Goal: Transaction & Acquisition: Purchase product/service

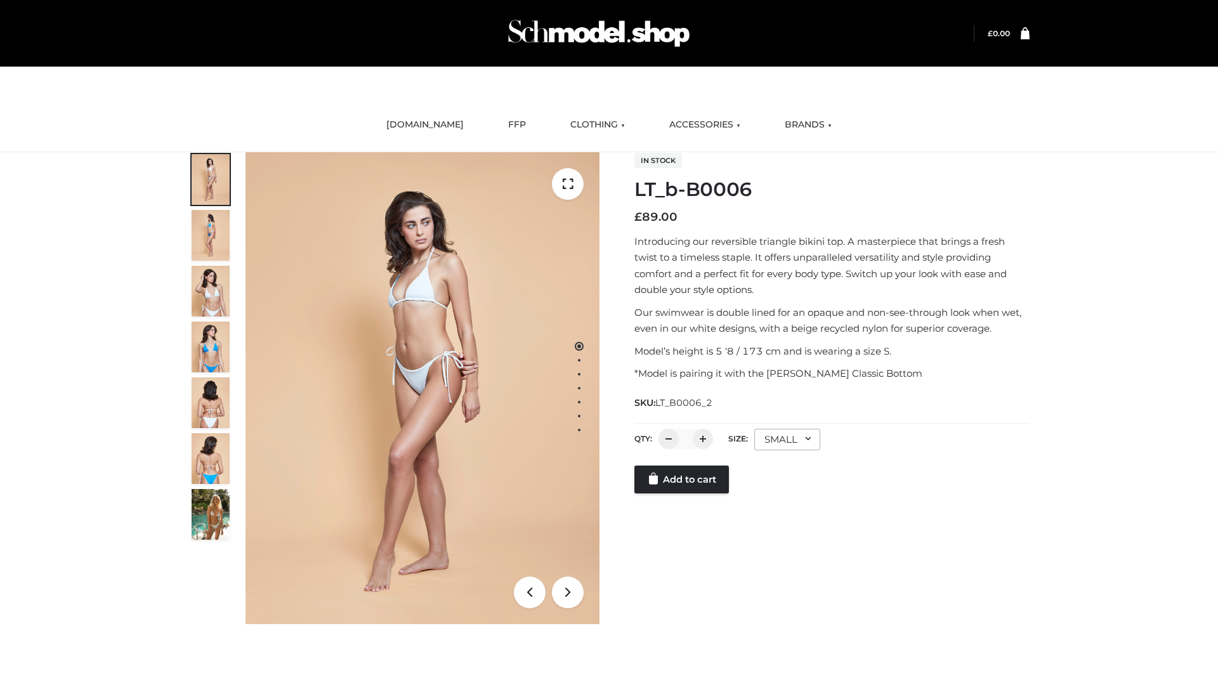
click at [683, 494] on link "Add to cart" at bounding box center [681, 480] width 95 height 28
